Goal: Transaction & Acquisition: Purchase product/service

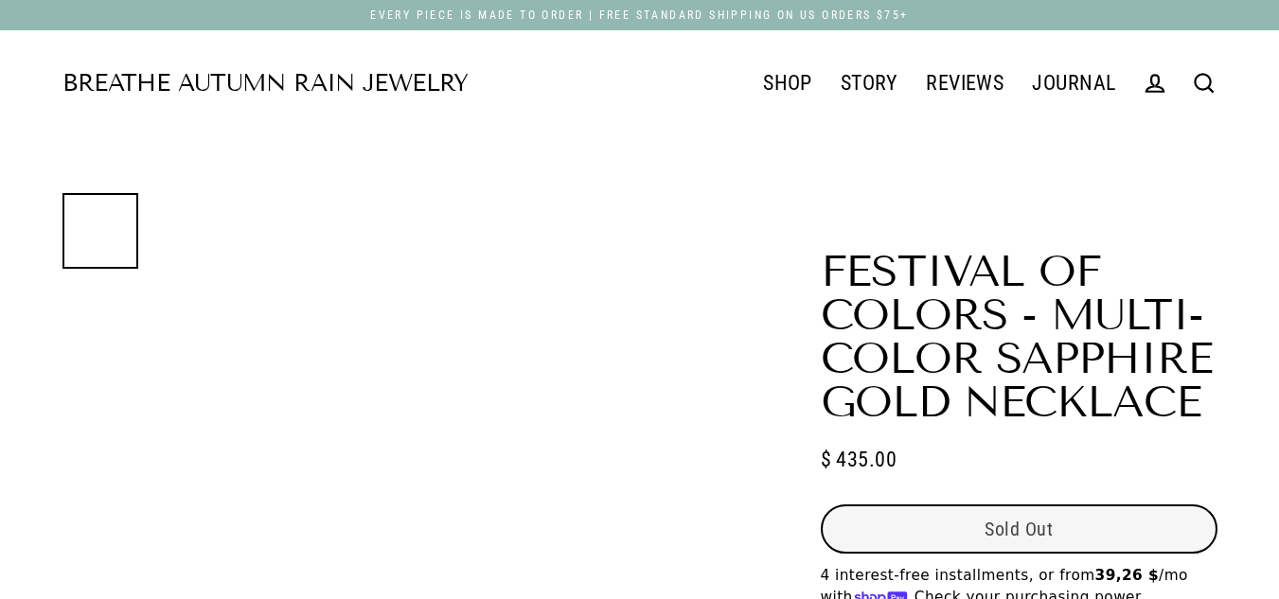
select select "3"
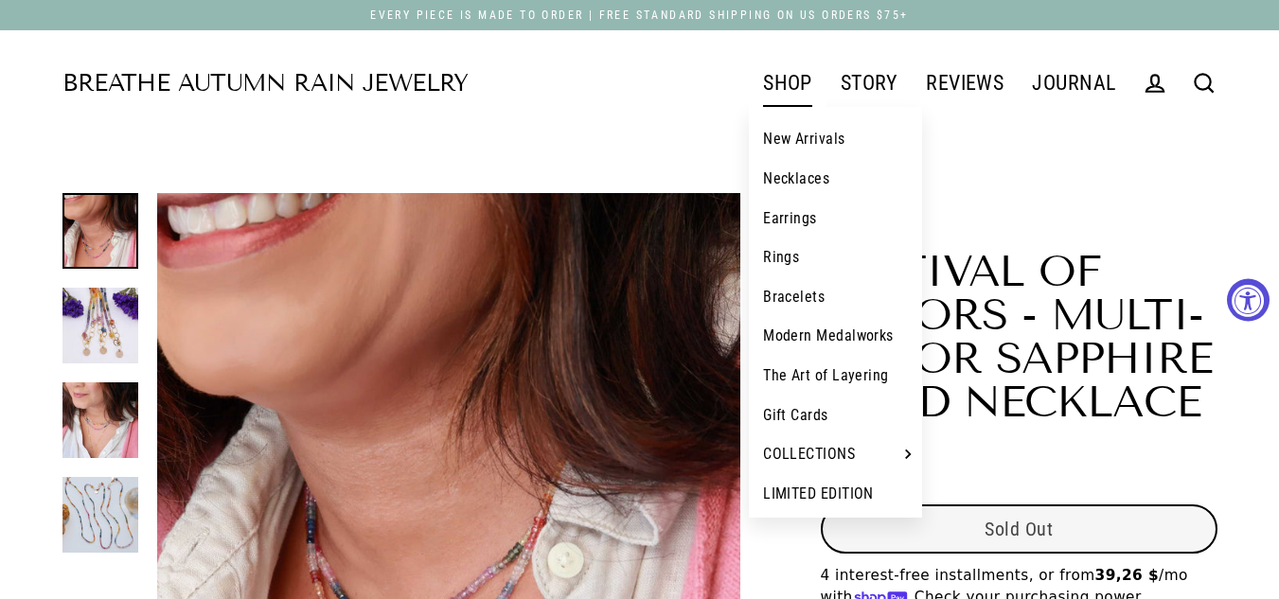
click at [768, 91] on link "SHOP" at bounding box center [788, 83] width 78 height 47
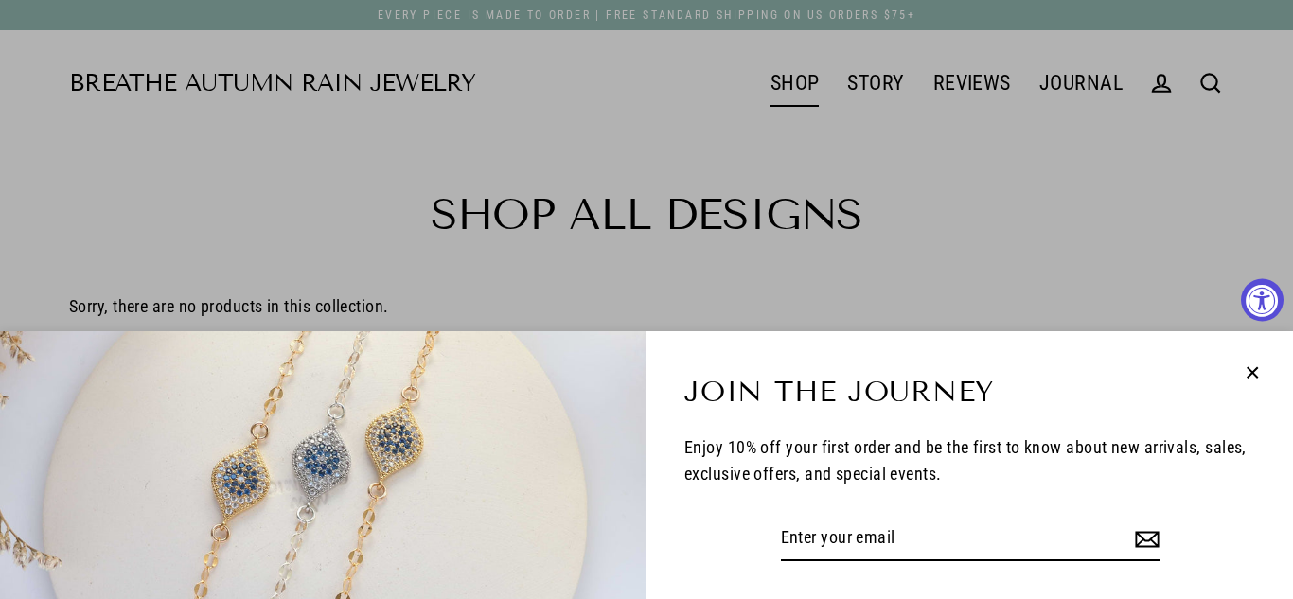
click at [1249, 372] on icon "button" at bounding box center [1252, 373] width 25 height 25
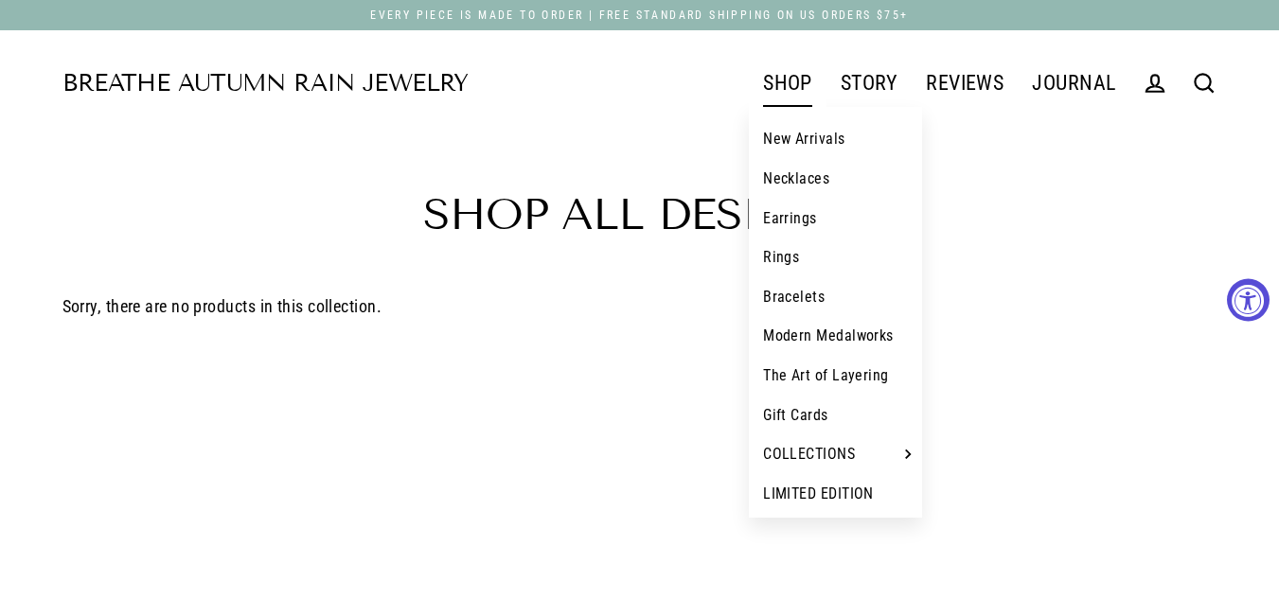
click at [808, 147] on link "New Arrivals" at bounding box center [835, 139] width 173 height 40
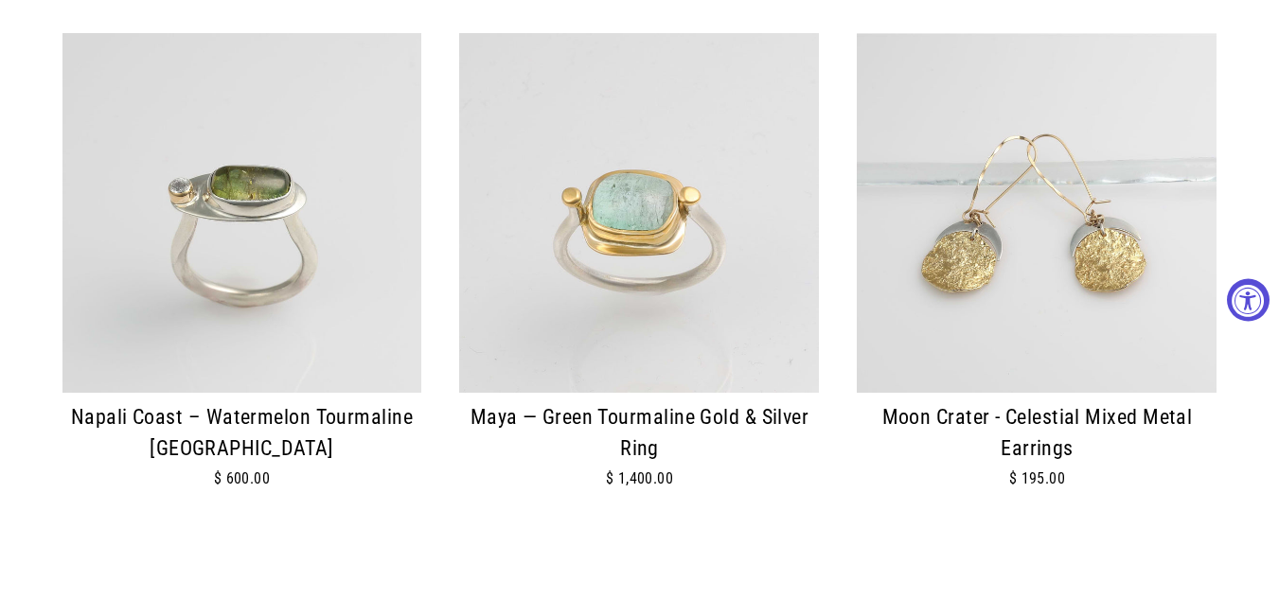
scroll to position [284, 0]
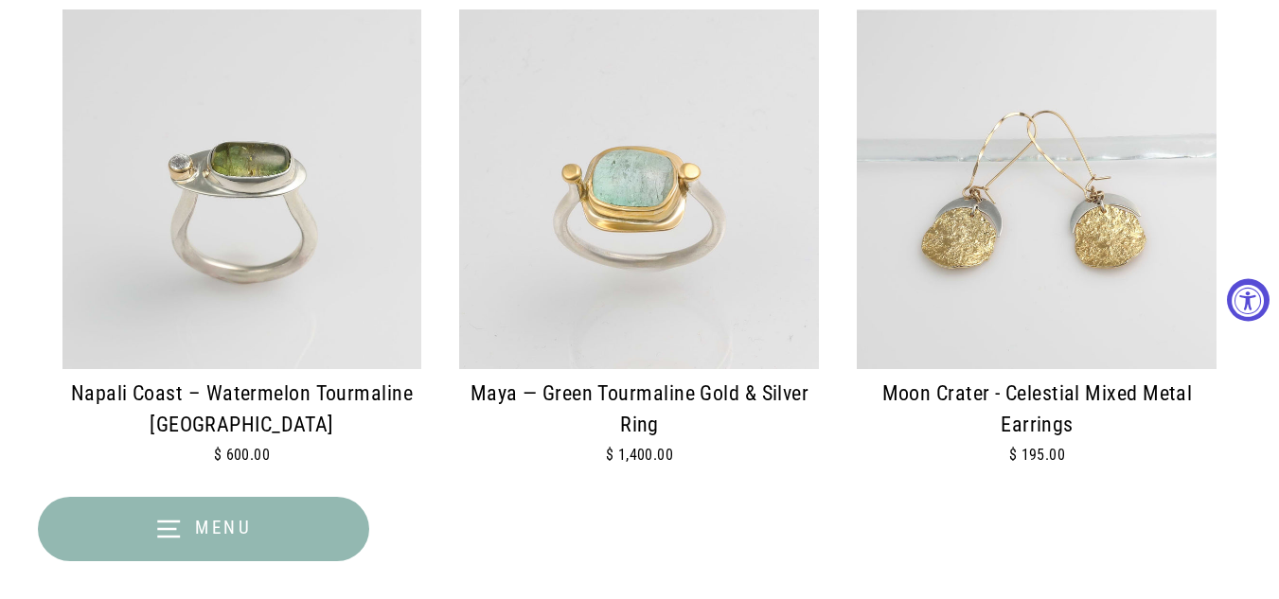
click at [641, 228] on img at bounding box center [639, 189] width 360 height 360
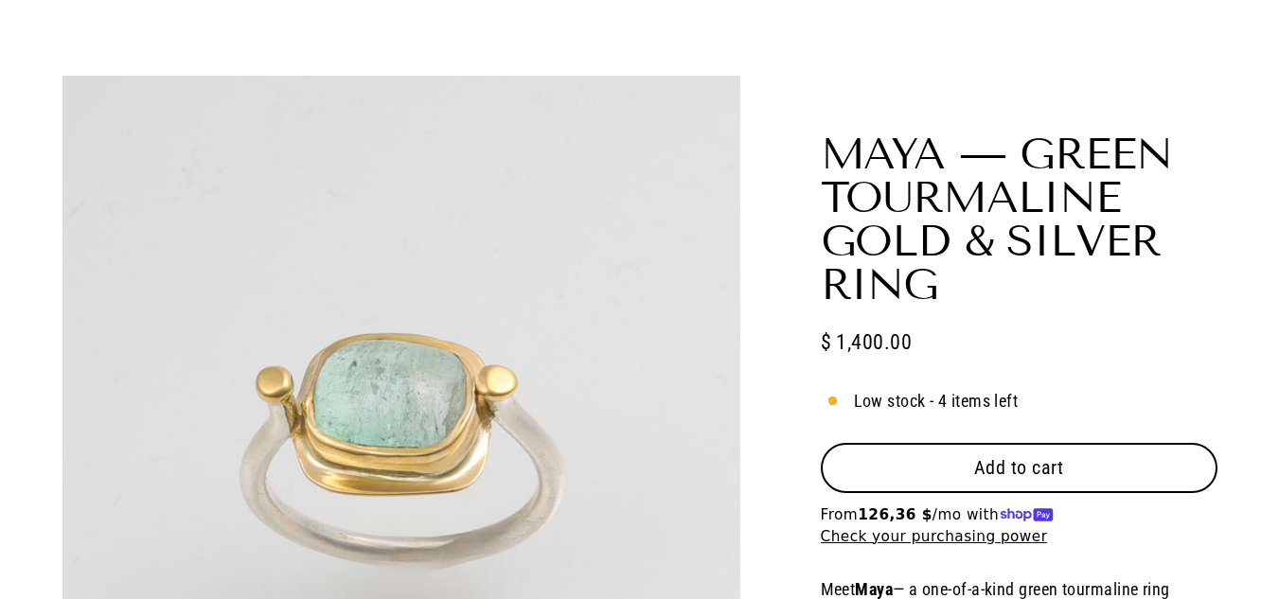
scroll to position [379, 0]
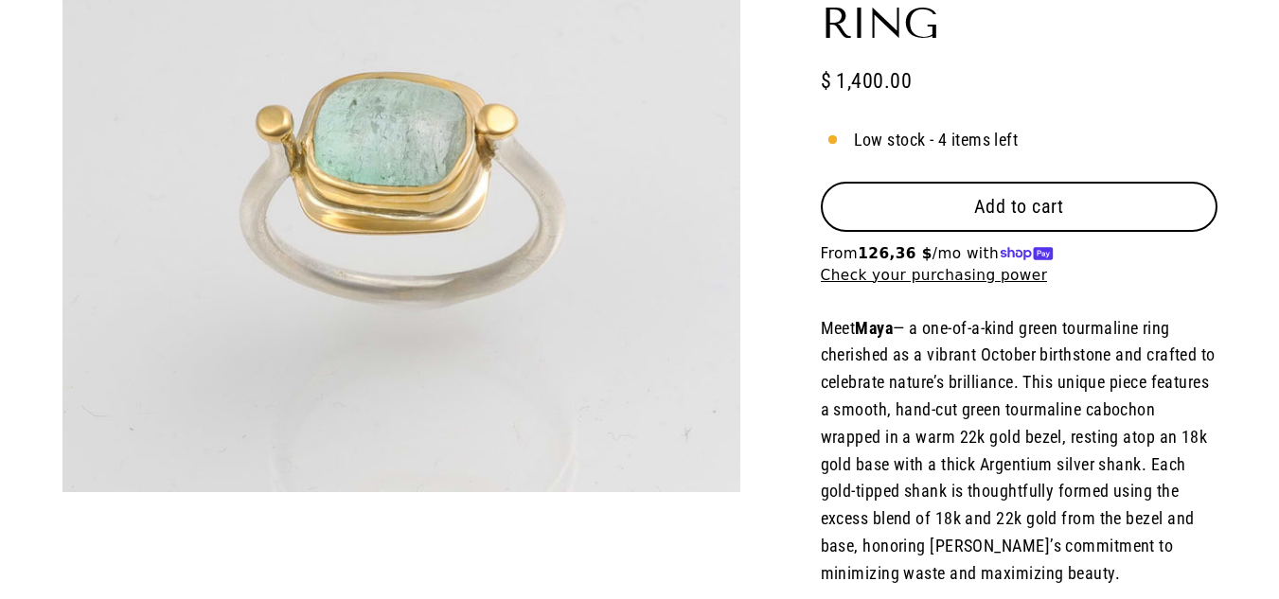
select select "3"
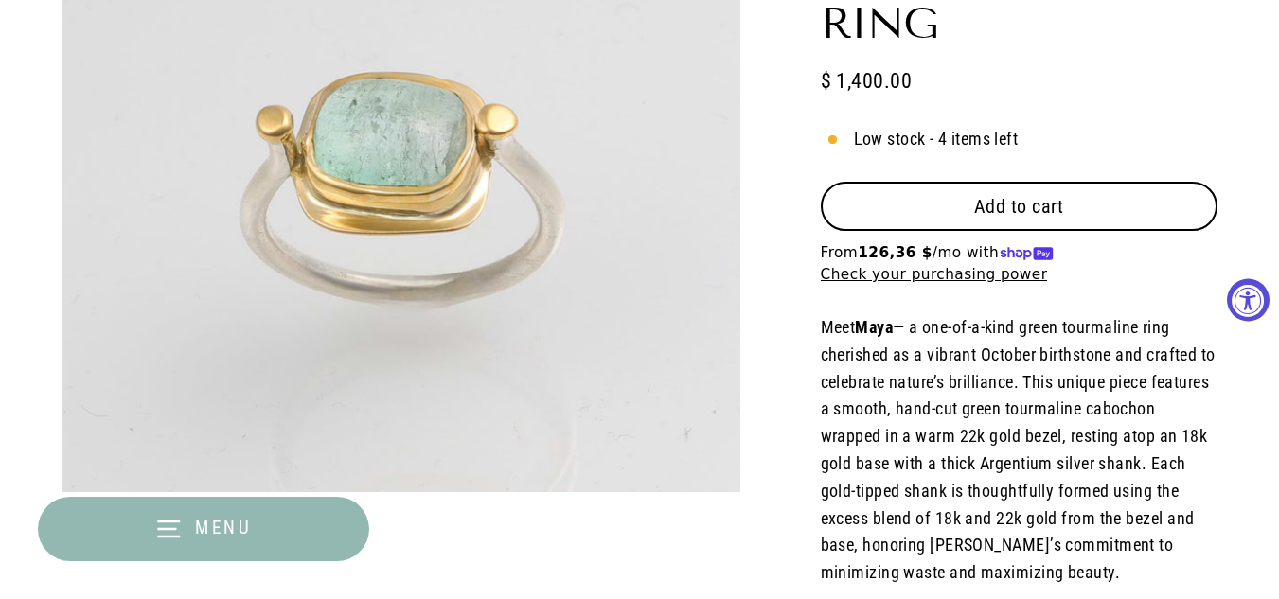
click at [976, 205] on span "Add to cart" at bounding box center [1019, 206] width 90 height 23
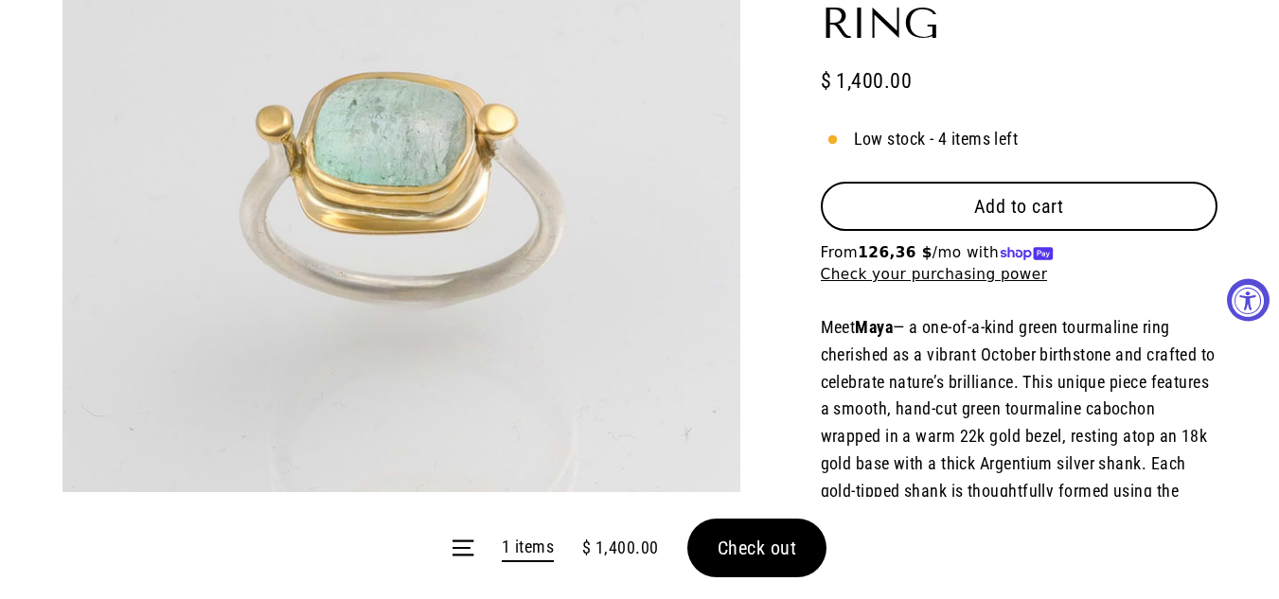
click at [773, 543] on form "Menu 1 items $ 1,400.00 Check out" at bounding box center [639, 548] width 1279 height 102
click at [777, 549] on form "Menu 1 items $ 1,400.00 Check out" at bounding box center [639, 548] width 1279 height 102
click at [625, 548] on span "$ 1,400.00" at bounding box center [620, 548] width 77 height 27
click at [527, 546] on link "1 items" at bounding box center [528, 548] width 52 height 29
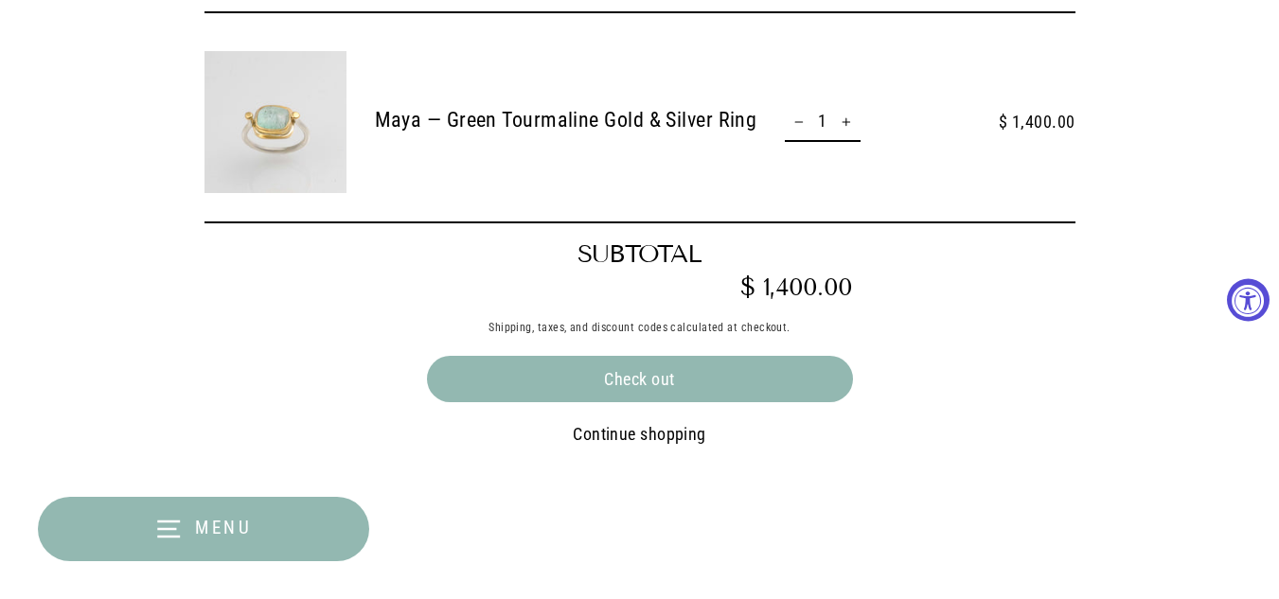
scroll to position [379, 0]
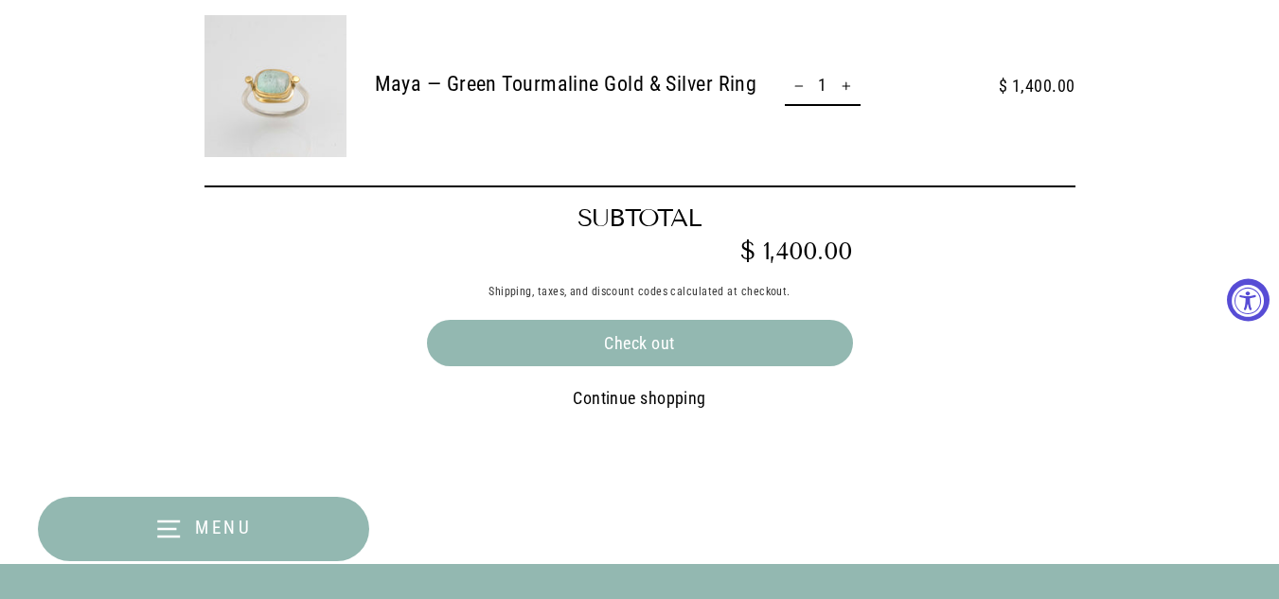
click at [785, 354] on div "Check out" at bounding box center [640, 343] width 426 height 47
click at [612, 345] on button "Check out" at bounding box center [640, 343] width 426 height 47
